Goal: Information Seeking & Learning: Find specific fact

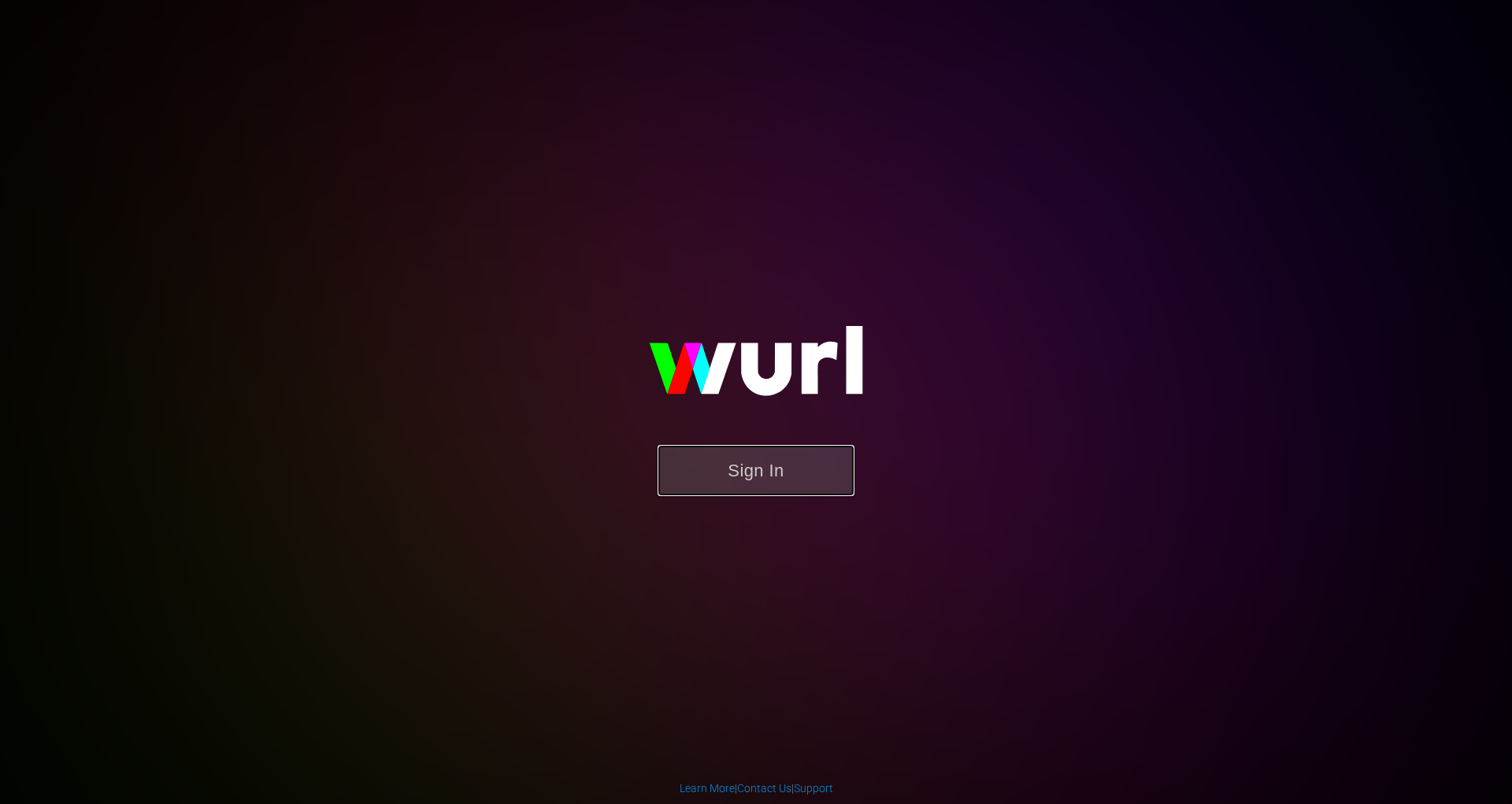
click at [716, 476] on button "Sign In" at bounding box center [756, 471] width 197 height 51
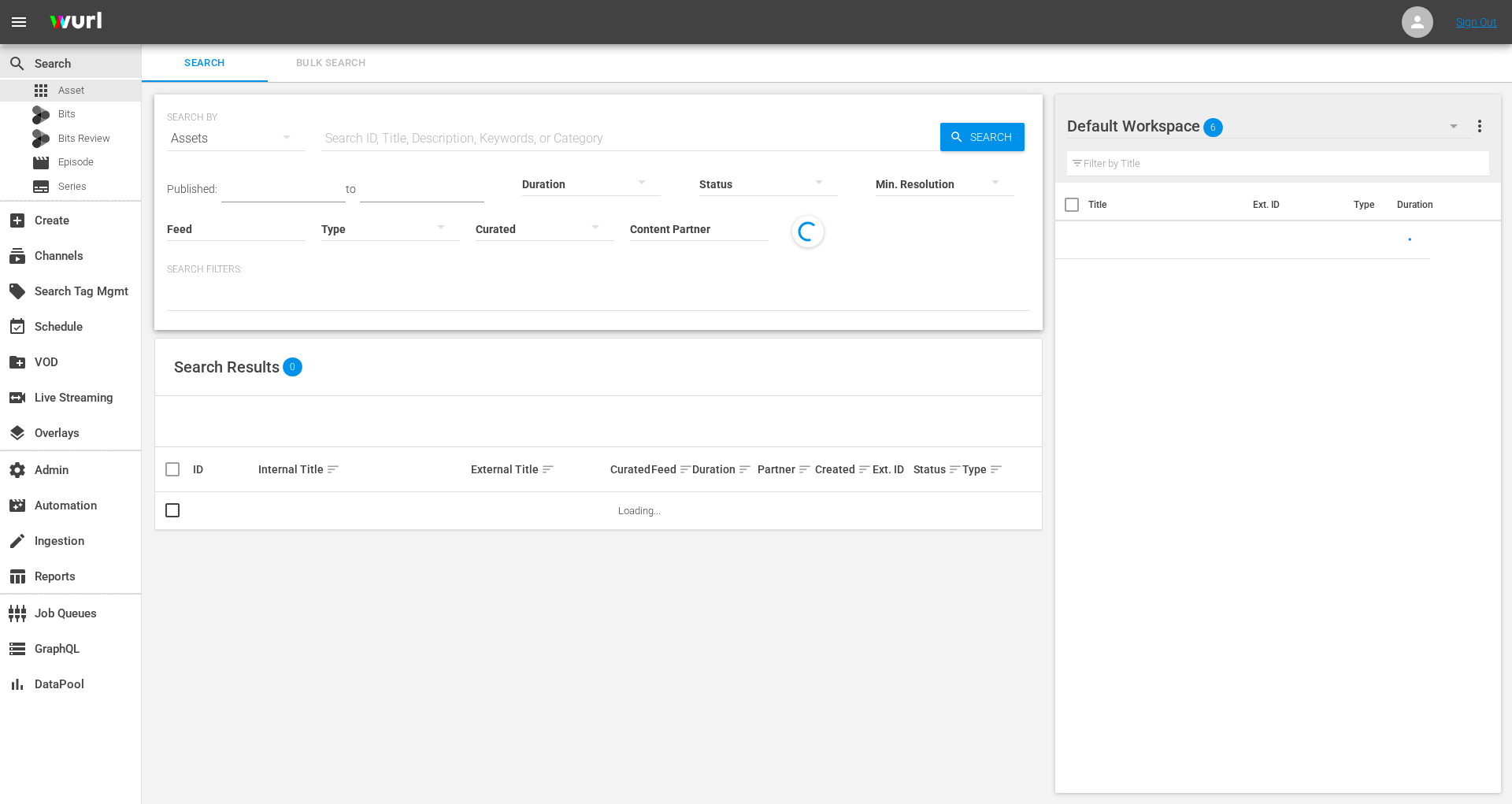
click at [466, 136] on input "text" at bounding box center [631, 139] width 619 height 38
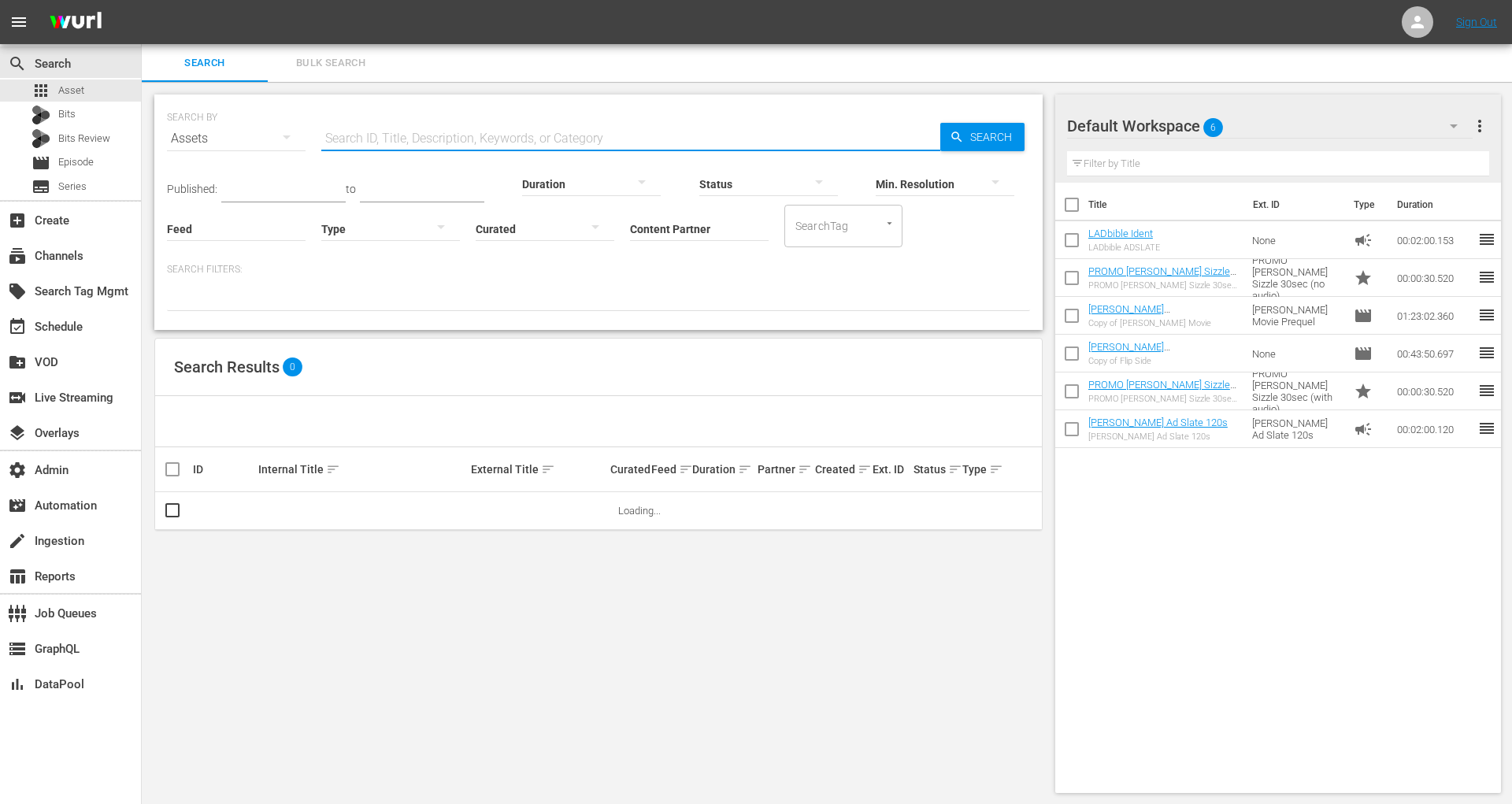
paste input "Catfish Mysteries"
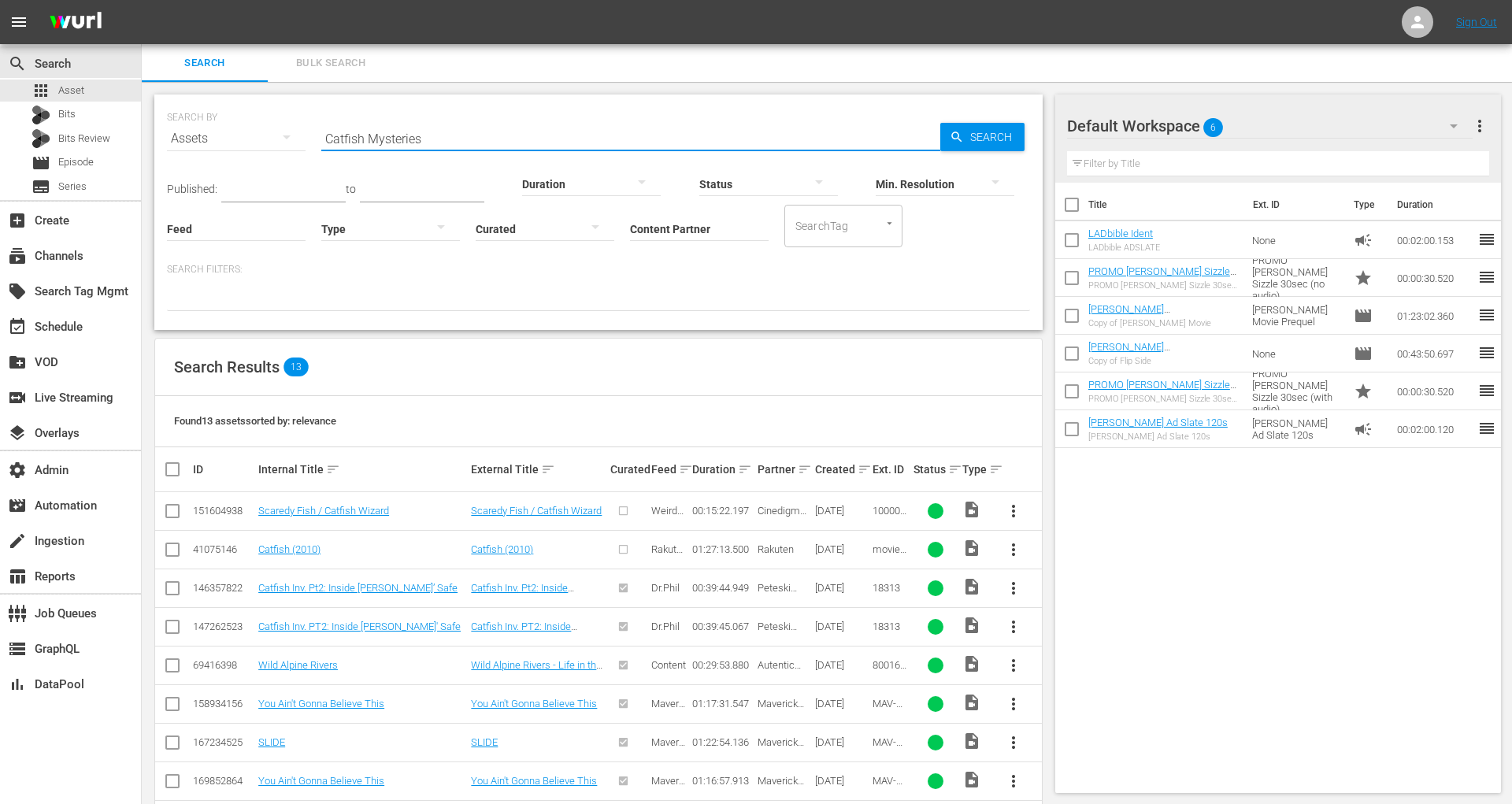
click at [377, 139] on input "Catfish Mysteries" at bounding box center [631, 139] width 619 height 38
drag, startPoint x: 471, startPoint y: 138, endPoint x: 167, endPoint y: 136, distance: 304.0
click at [167, 136] on div "SEARCH BY Search By Assets Search ID, Title, Description, Keywords, or Category…" at bounding box center [598, 128] width 863 height 56
paste input "17056"
type input "17056"
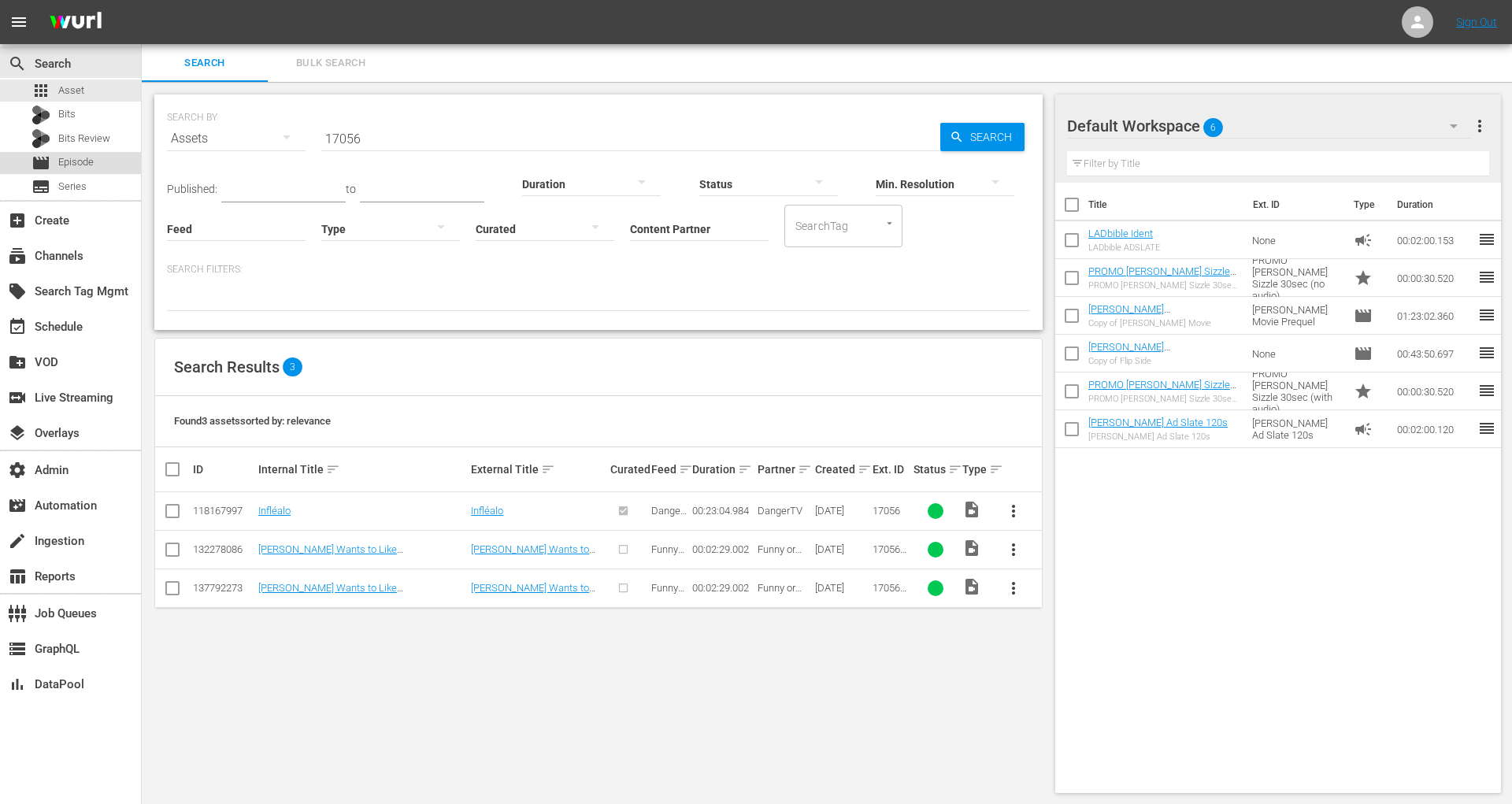
click at [69, 155] on span "Episode" at bounding box center [75, 162] width 35 height 16
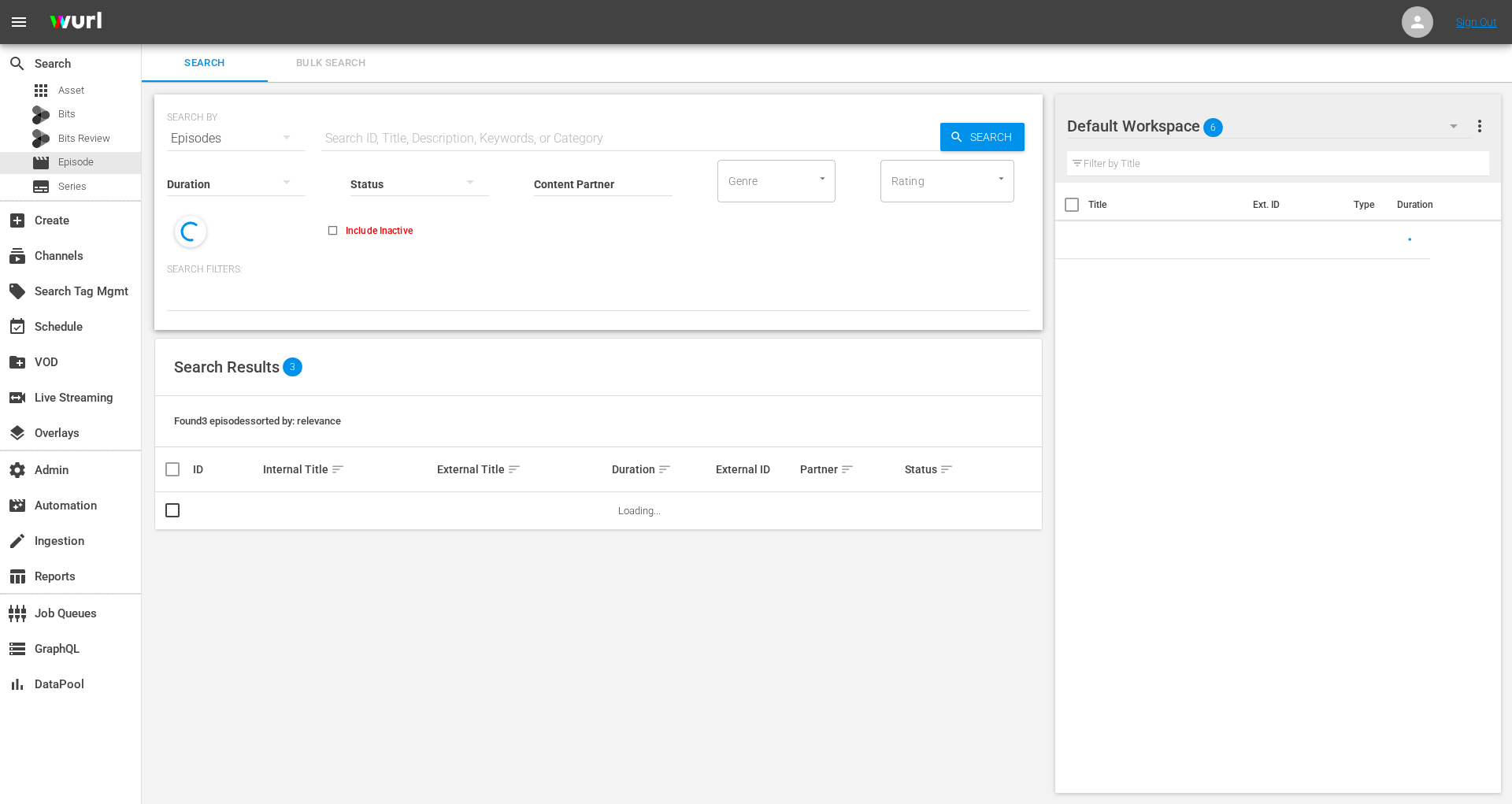
click at [381, 137] on input "text" at bounding box center [631, 139] width 619 height 38
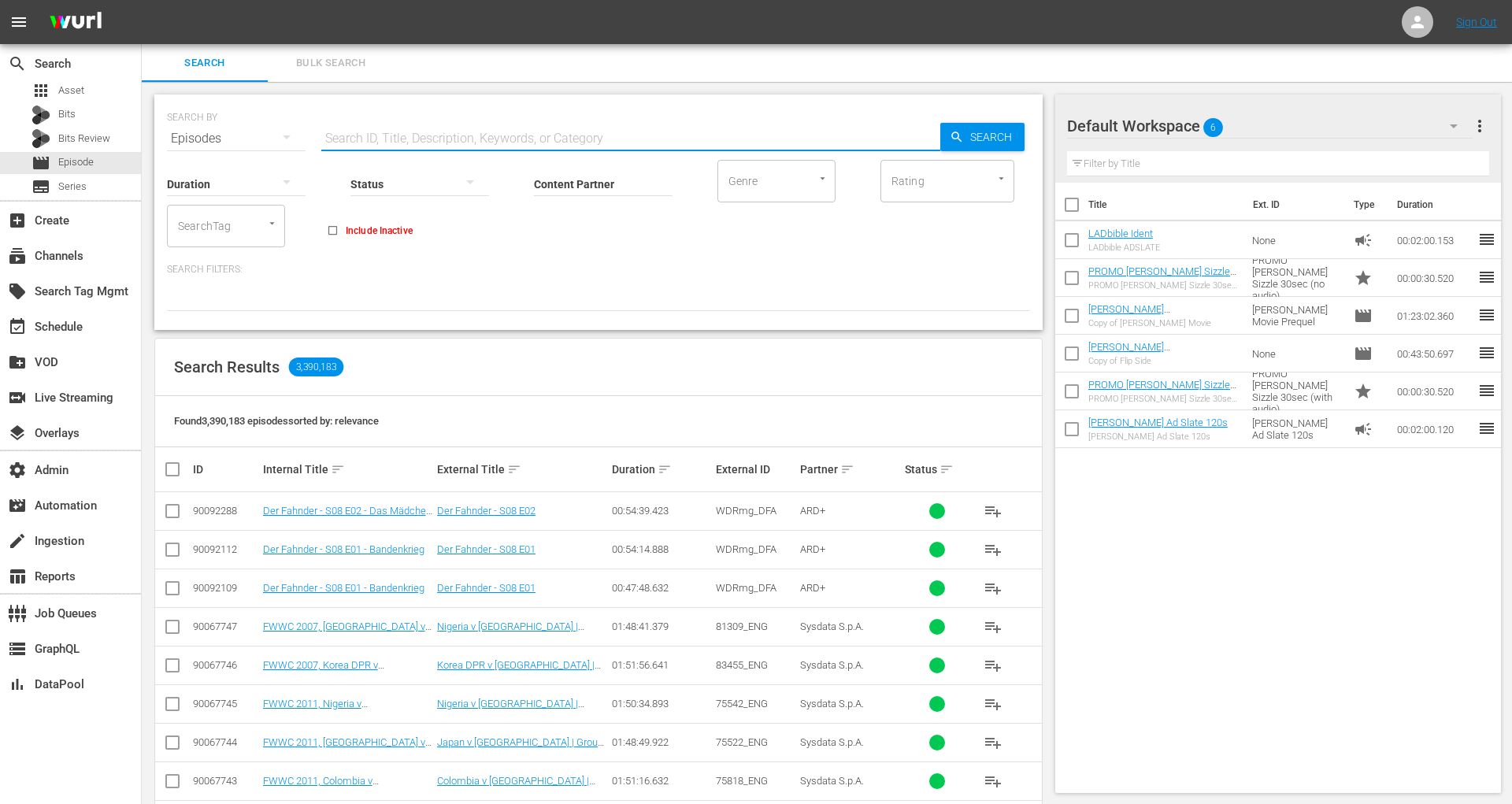
paste input "My Husband's Face Has Been Used As Catfish Bait"
type input "My Husband's Face Has Been Used As Catfish Bait"
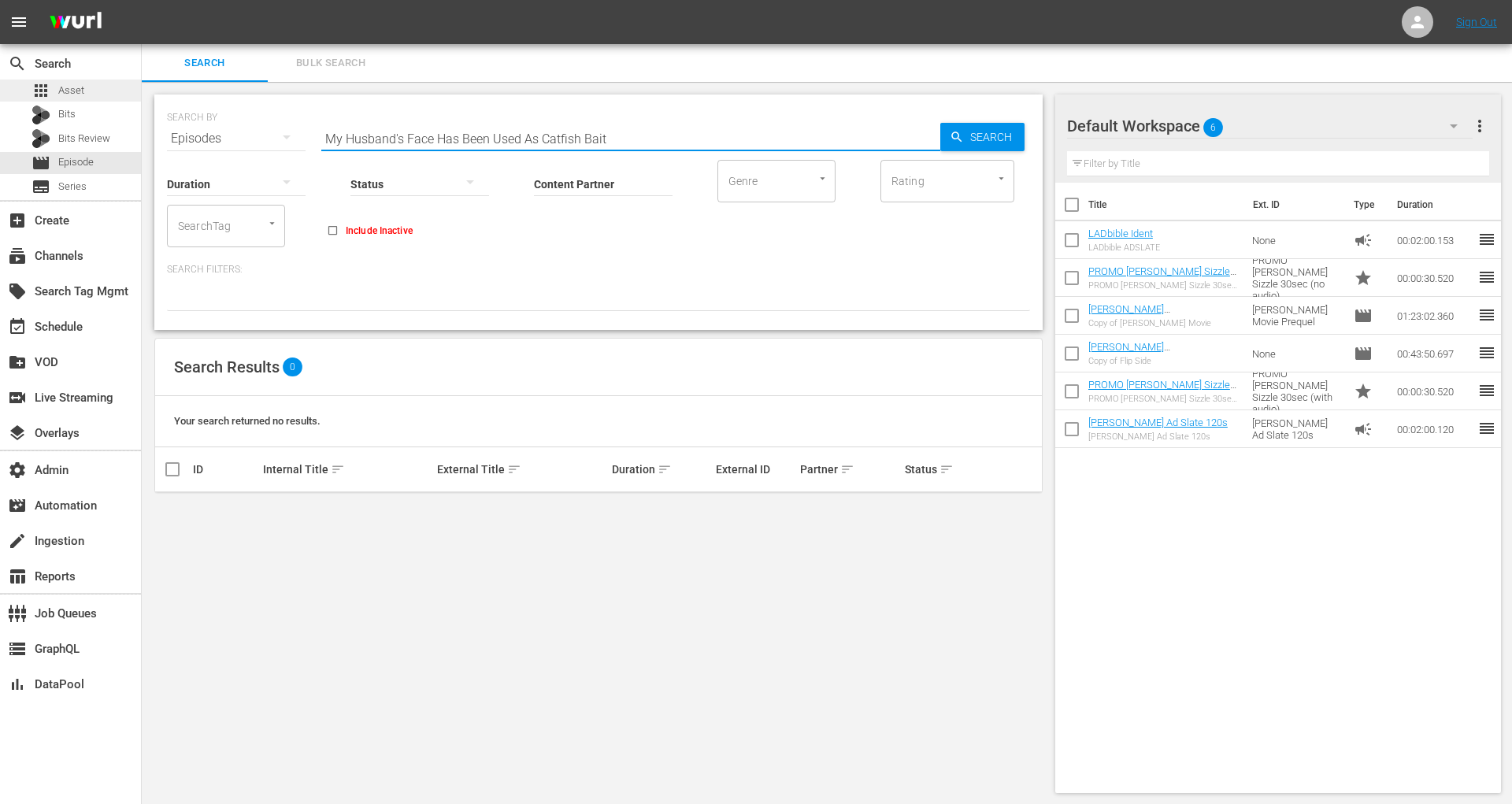
click at [66, 99] on div "apps Asset" at bounding box center [58, 90] width 53 height 22
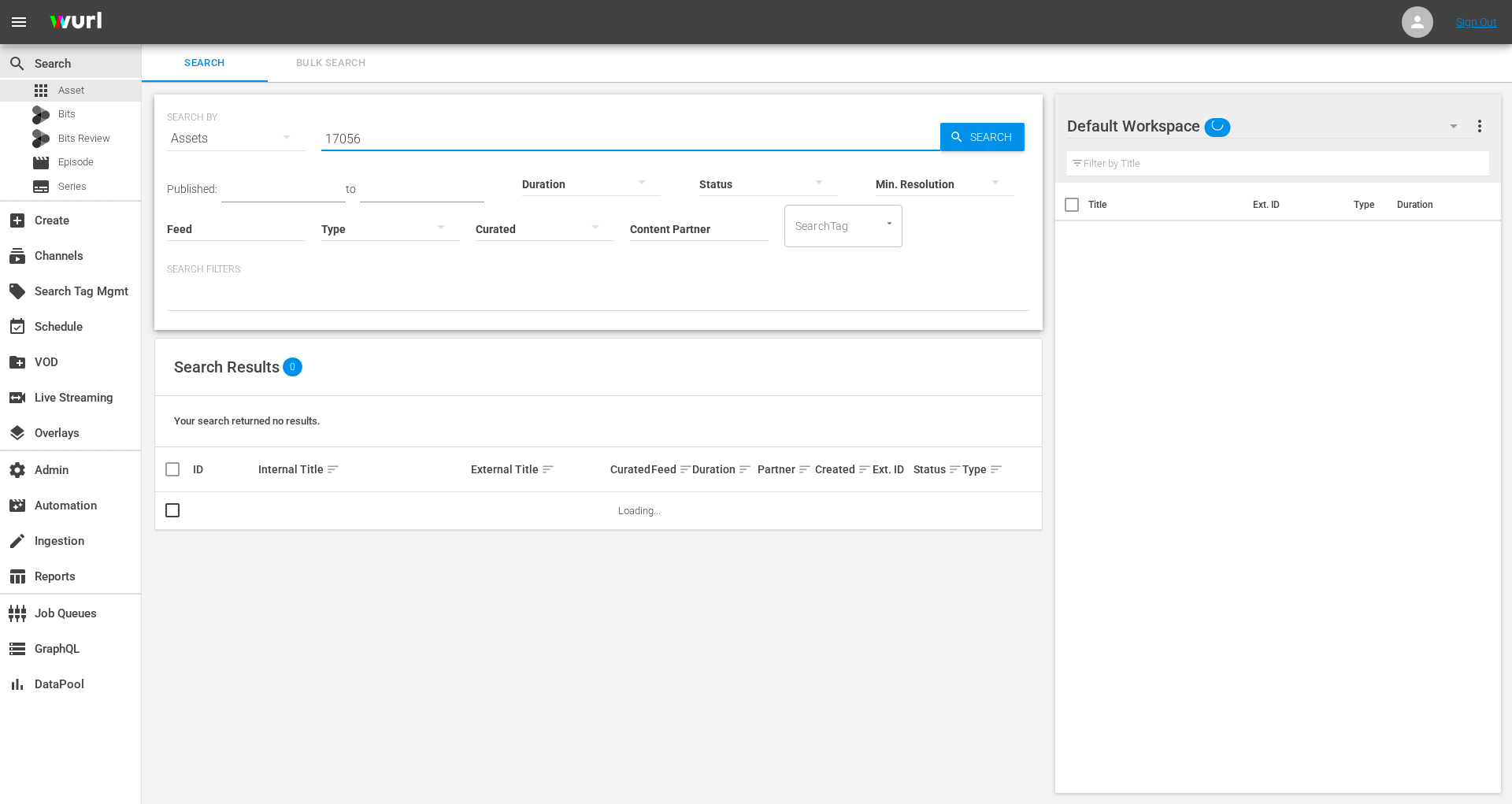
drag, startPoint x: 453, startPoint y: 137, endPoint x: 168, endPoint y: 135, distance: 285.0
click at [168, 135] on div "SEARCH BY Search By Assets Search ID, Title, Description, Keywords, or Category…" at bounding box center [598, 128] width 863 height 56
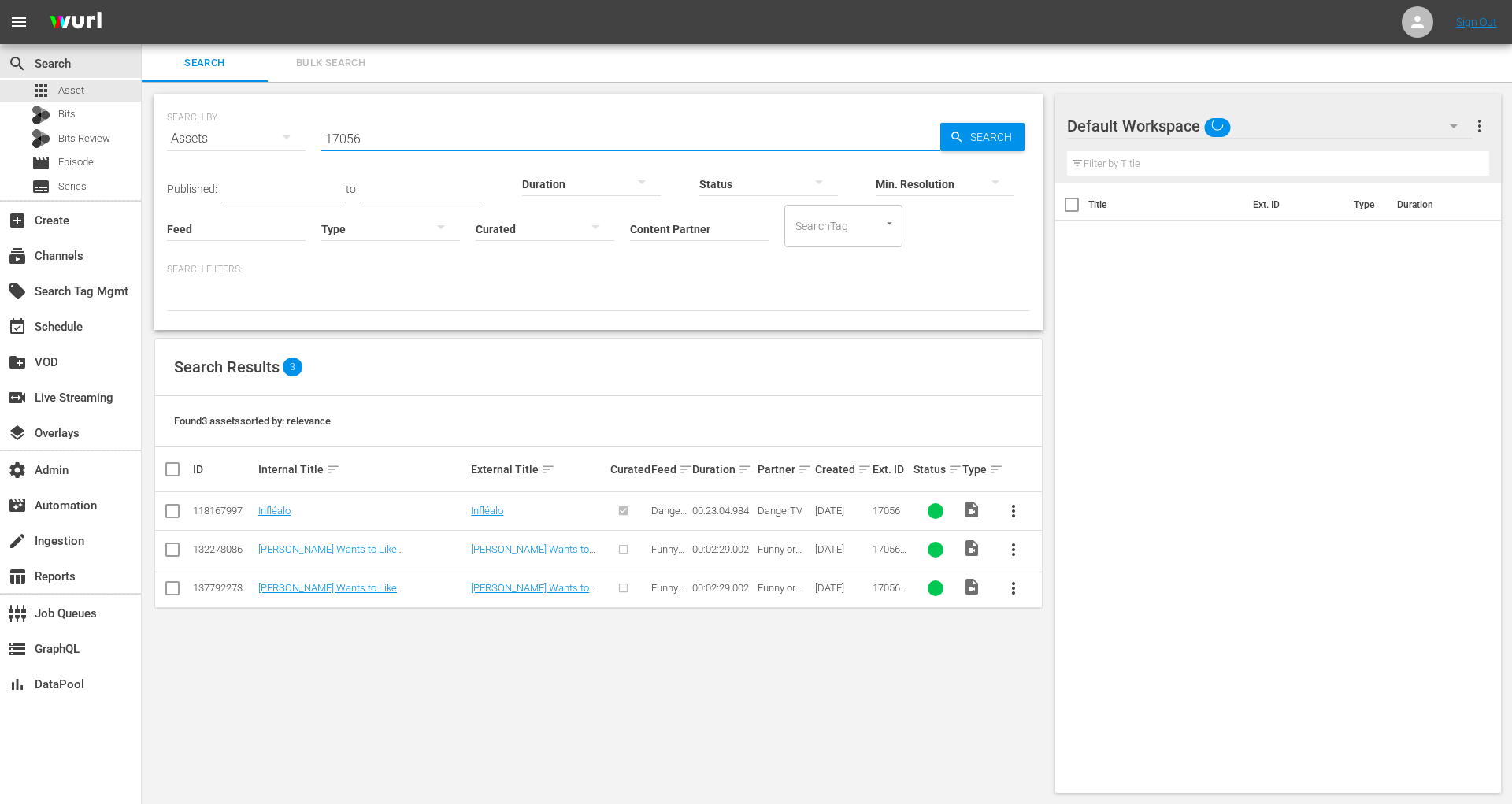
paste input "My Husband's Face Has Been Used As Catfish Bait"
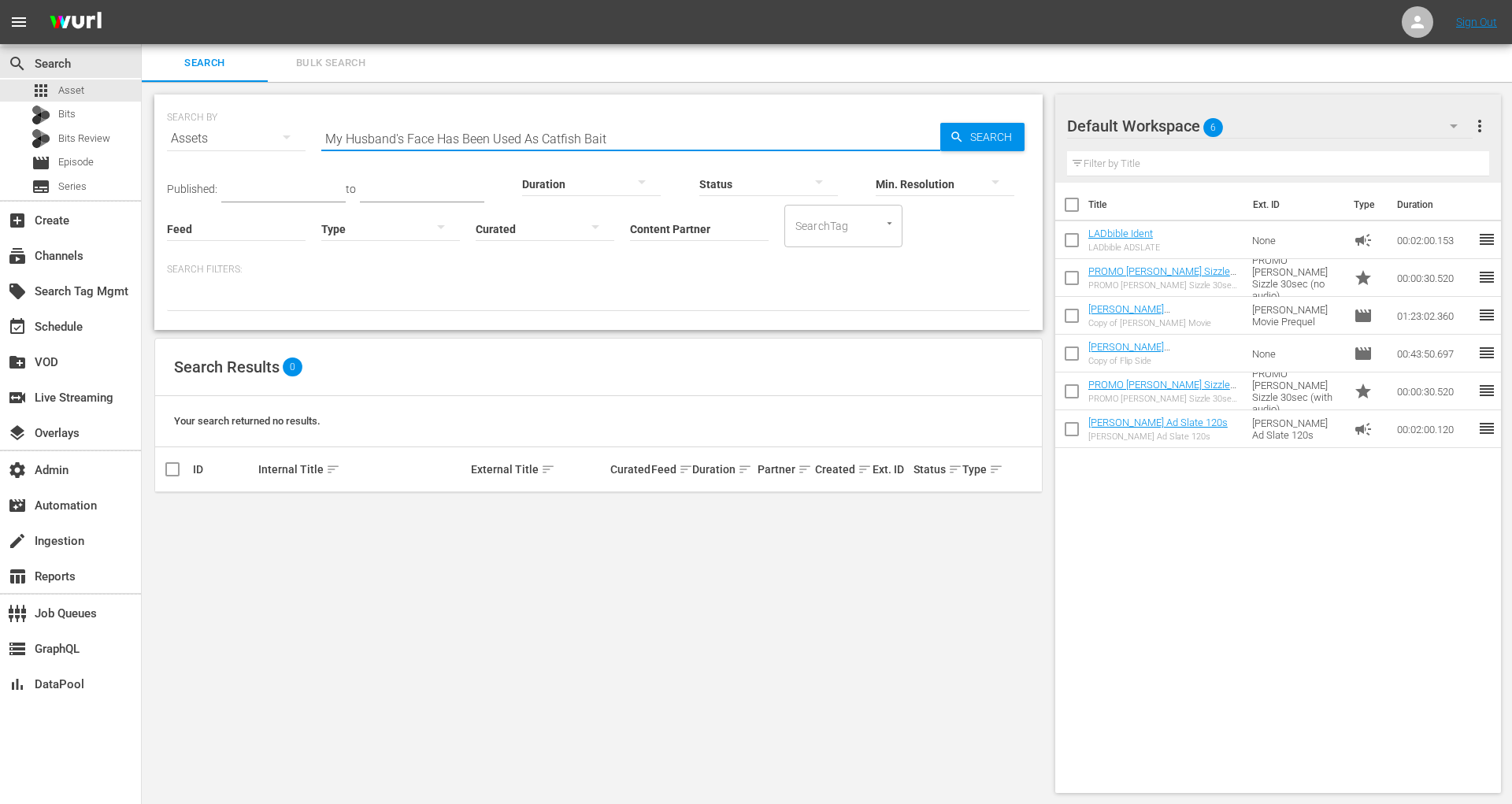
drag, startPoint x: 613, startPoint y: 132, endPoint x: 381, endPoint y: 124, distance: 232.1
click at [381, 124] on input "My Husband's Face Has Been Used As Catfish Bait" at bounding box center [631, 139] width 619 height 38
paste input "Catfish Mysteries"
type input "Catfish Mysteries"
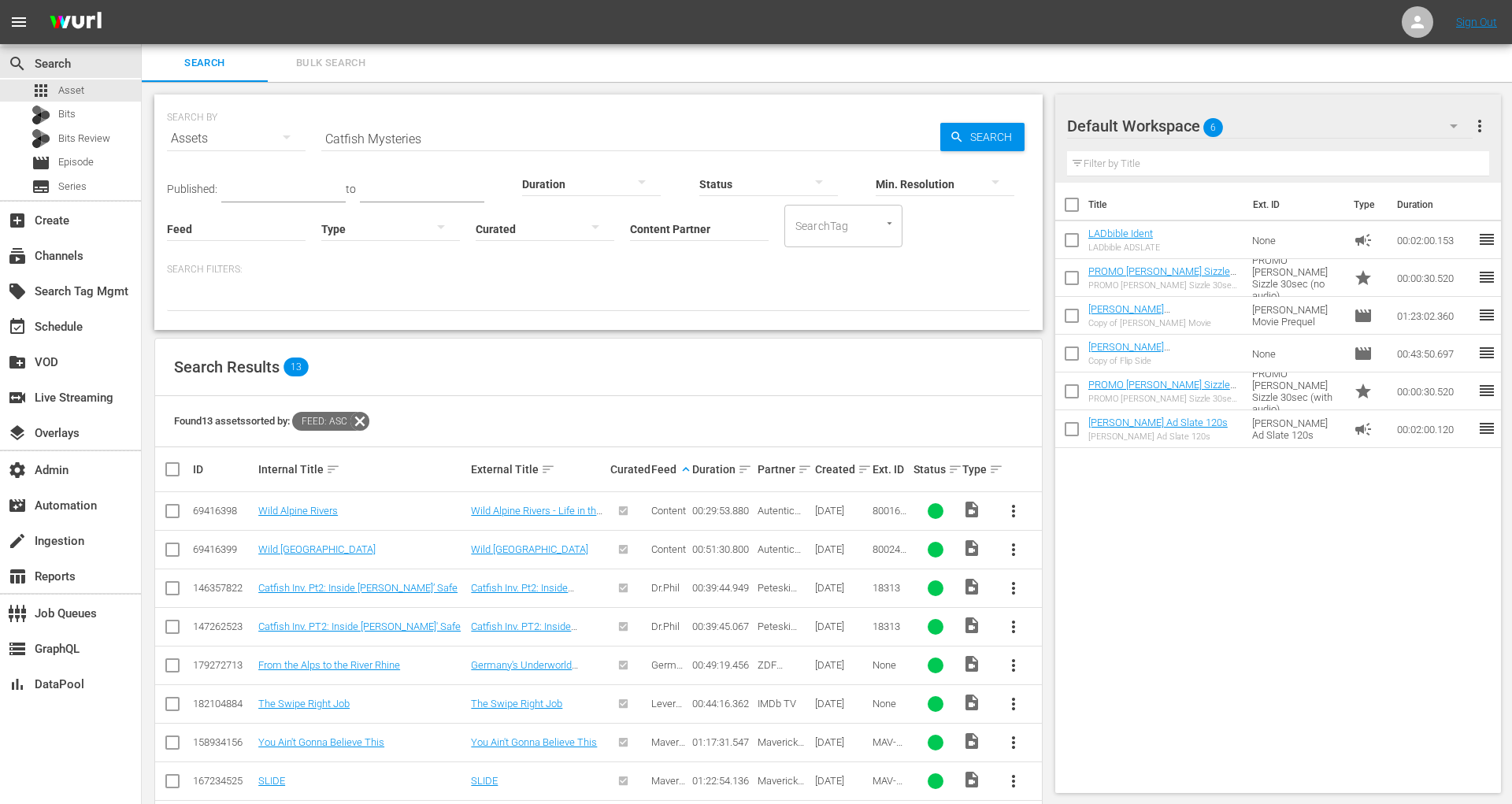
scroll to position [67, 0]
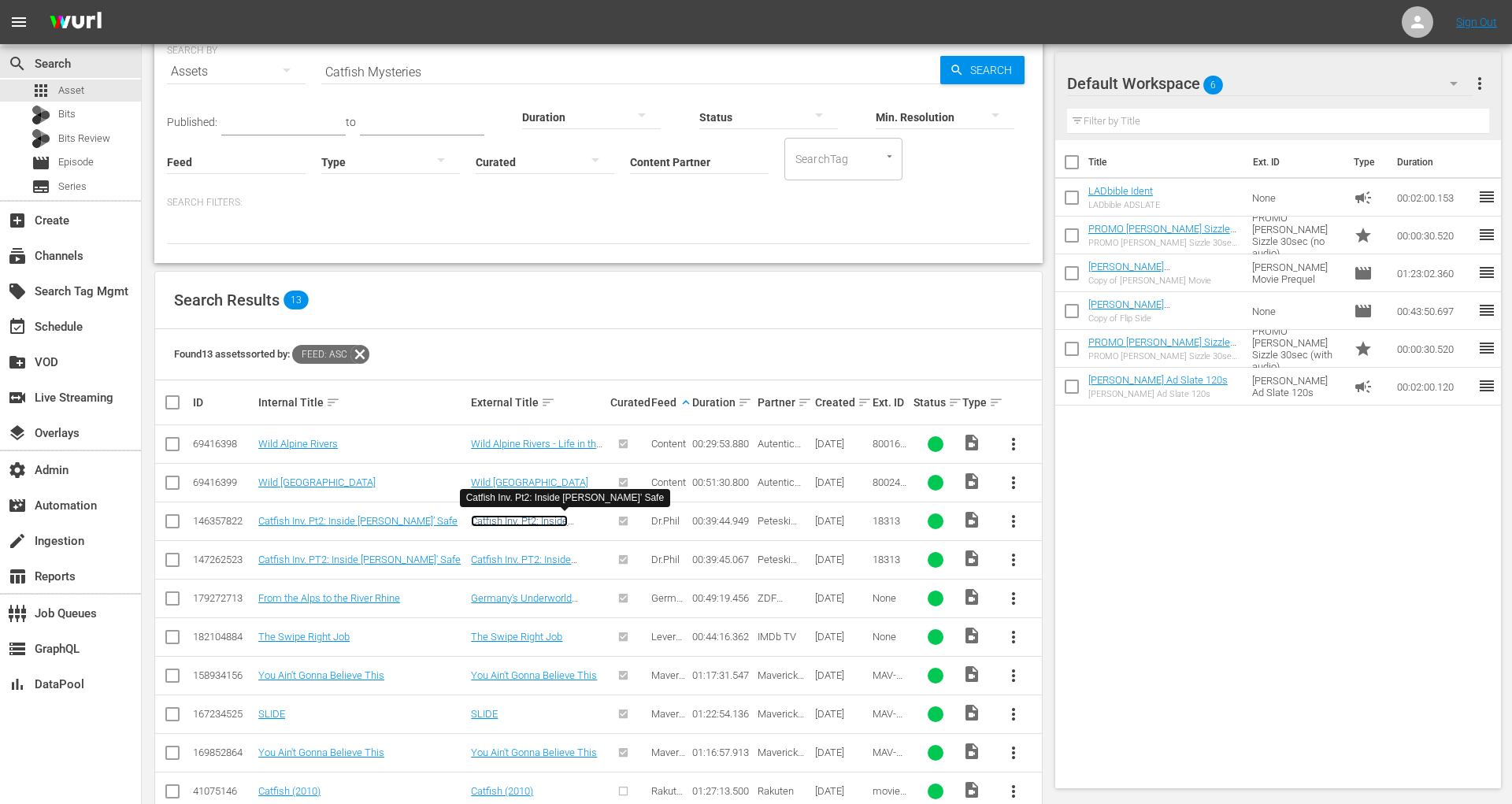
click at [526, 515] on link "Catfish Inv. Pt2: Inside Lois’ Safe" at bounding box center [520, 526] width 100 height 24
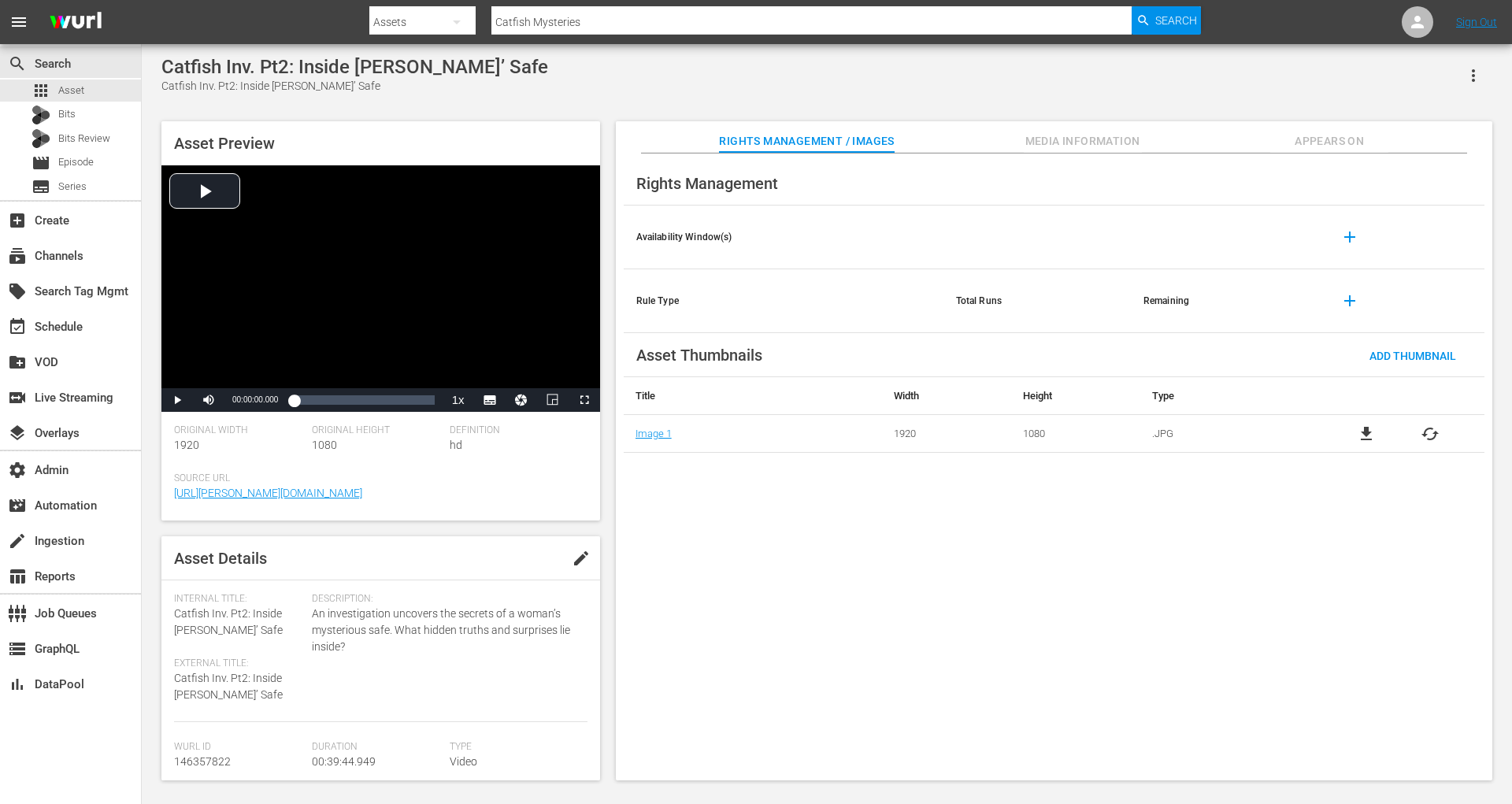
click at [1320, 144] on span "Appears On" at bounding box center [1329, 141] width 118 height 20
